Goal: Task Accomplishment & Management: Manage account settings

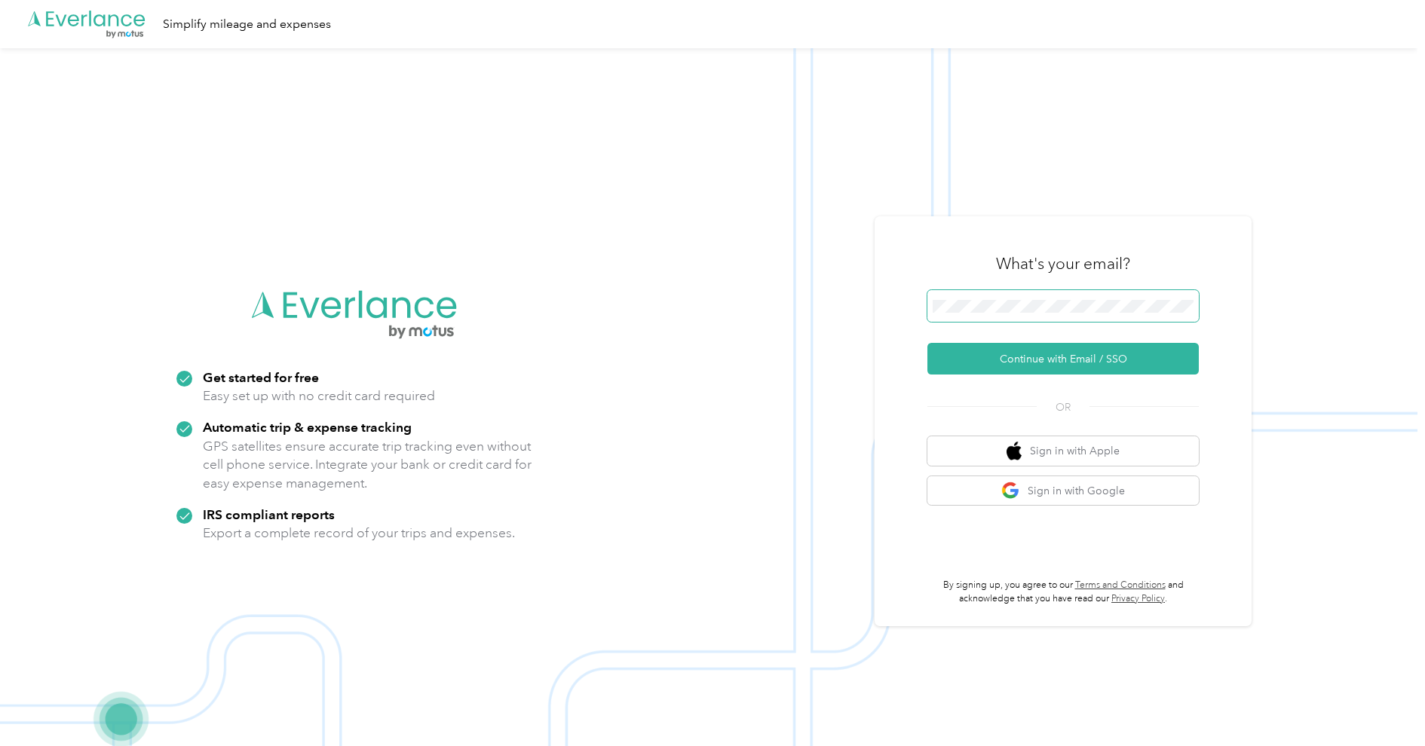
click at [1009, 318] on span at bounding box center [1062, 306] width 271 height 32
click at [1010, 316] on span at bounding box center [1062, 306] width 271 height 32
click at [1012, 369] on button "Continue with Email / SSO" at bounding box center [1062, 359] width 271 height 32
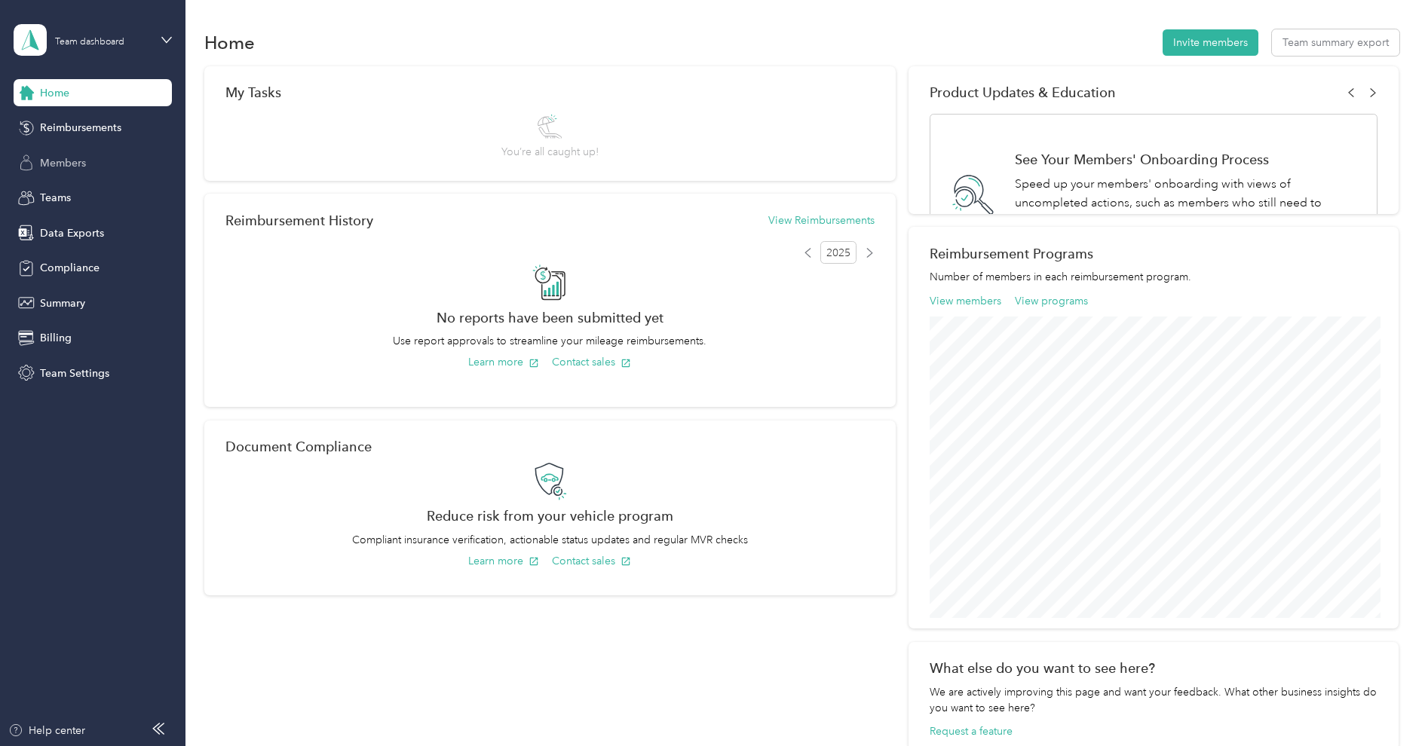
click at [72, 164] on span "Members" at bounding box center [63, 163] width 46 height 16
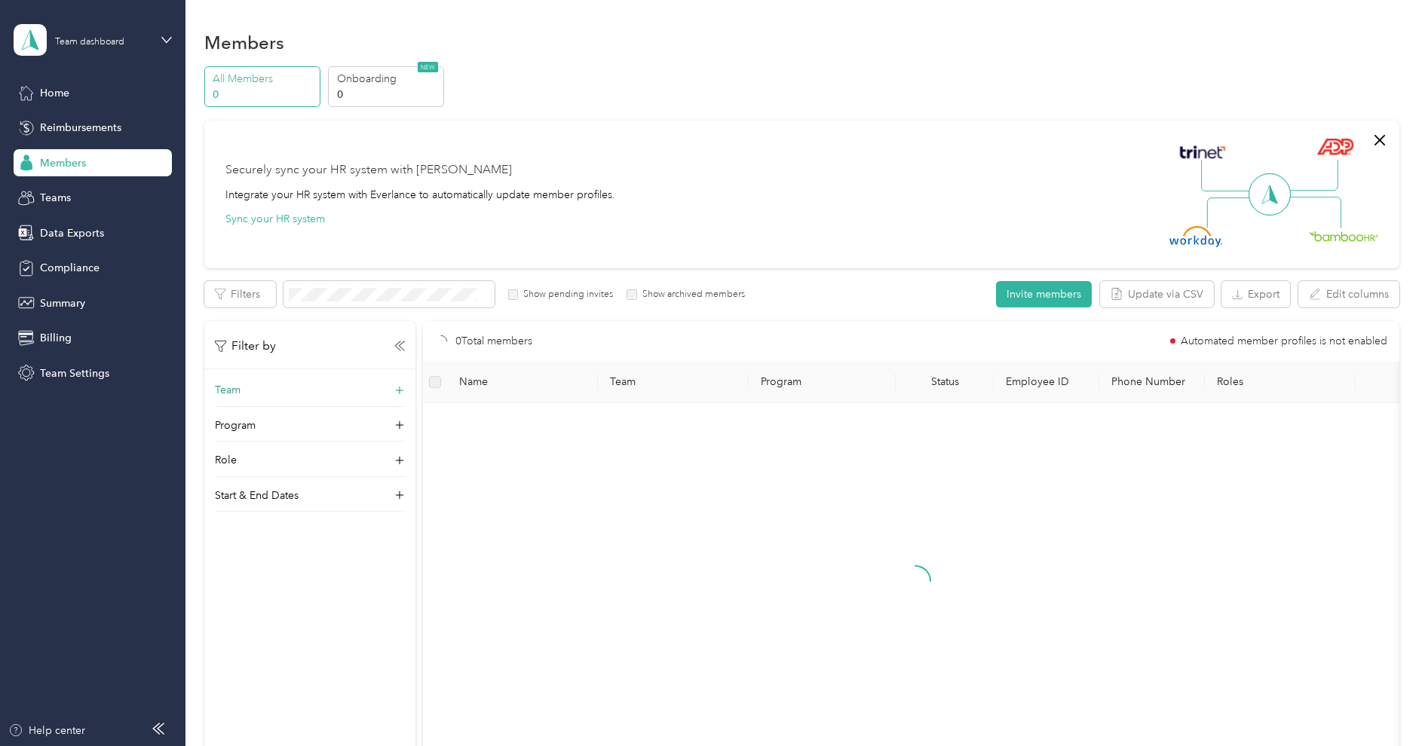
click at [274, 389] on div "Team" at bounding box center [310, 394] width 190 height 24
click at [260, 454] on div "Walmart Kens Drivers [PERSON_NAME] +2 more" at bounding box center [309, 456] width 169 height 35
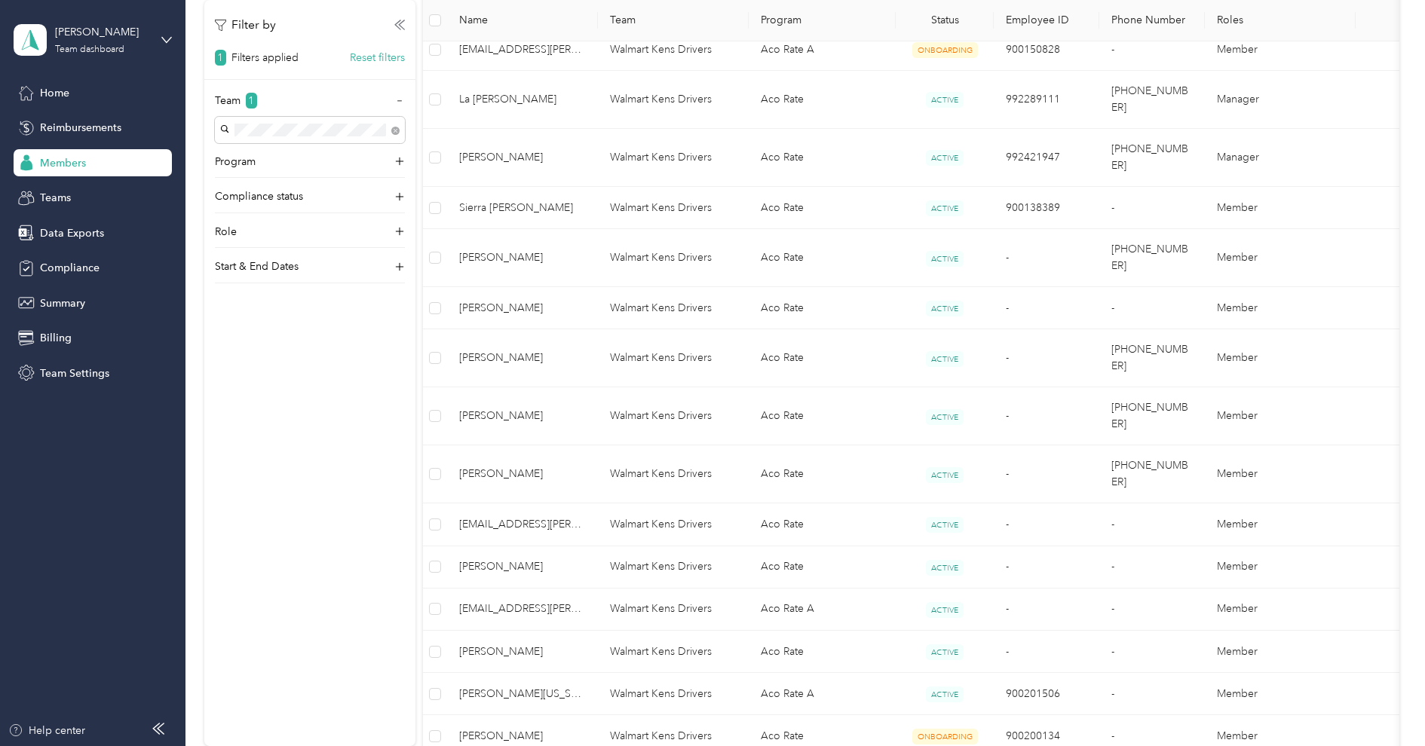
scroll to position [777, 0]
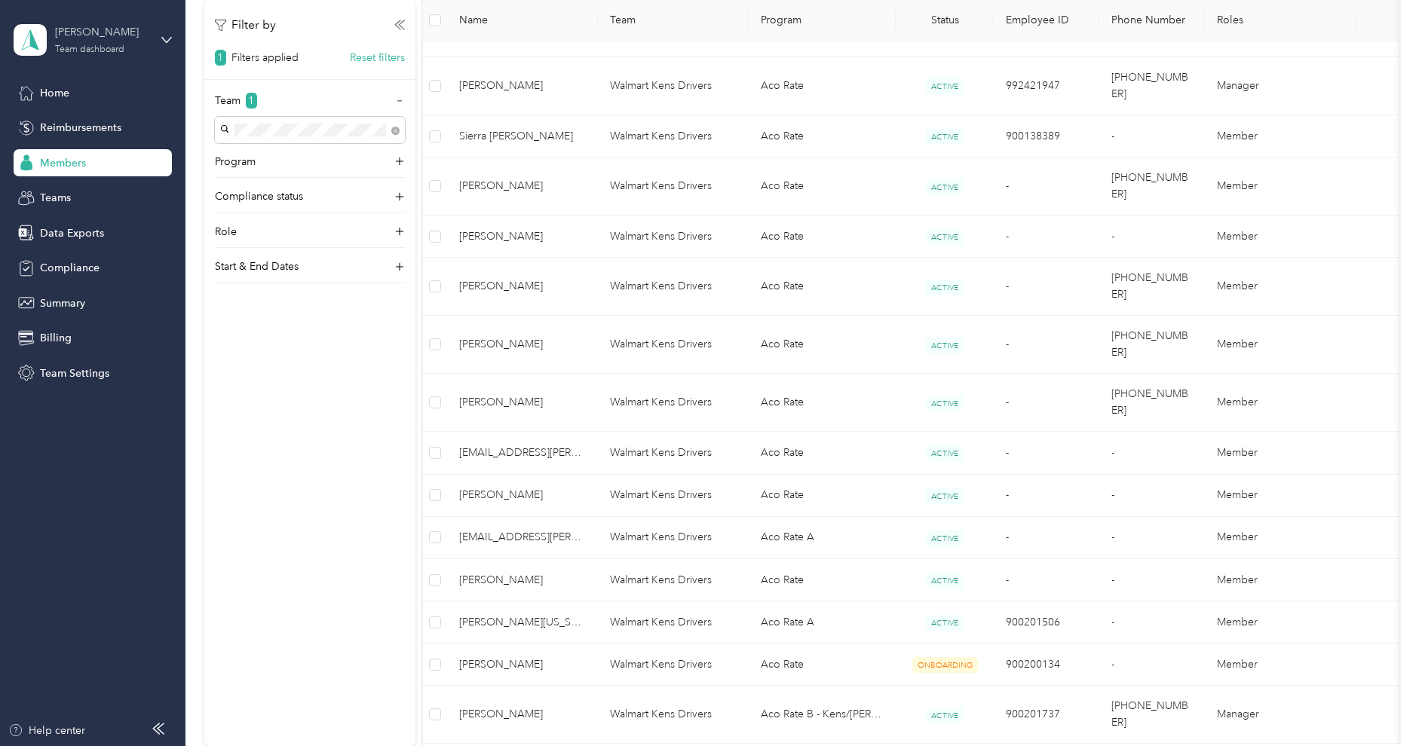
click at [103, 34] on div "[PERSON_NAME]" at bounding box center [102, 32] width 94 height 16
click at [99, 179] on div "Log out" at bounding box center [214, 188] width 381 height 26
